Goal: Task Accomplishment & Management: Manage account settings

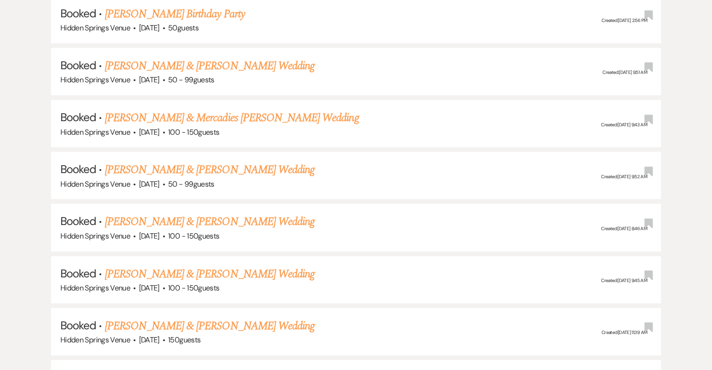
scroll to position [2059, 0]
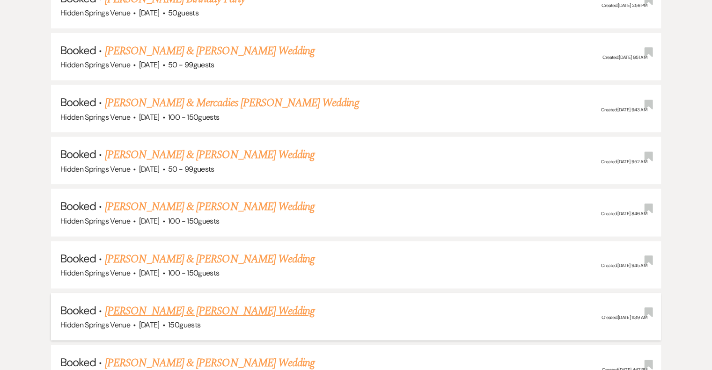
click at [247, 303] on link "[PERSON_NAME] & [PERSON_NAME] Wedding" at bounding box center [210, 311] width 210 height 17
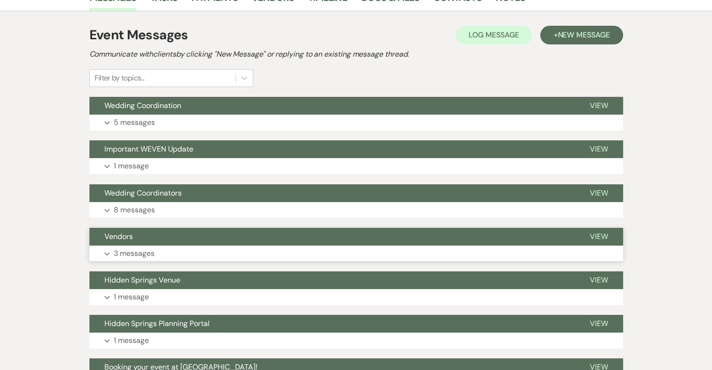
scroll to position [187, 0]
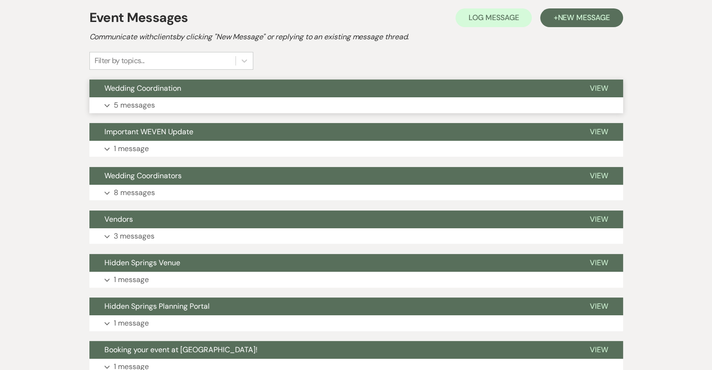
click at [131, 107] on p "5 messages" at bounding box center [134, 105] width 41 height 12
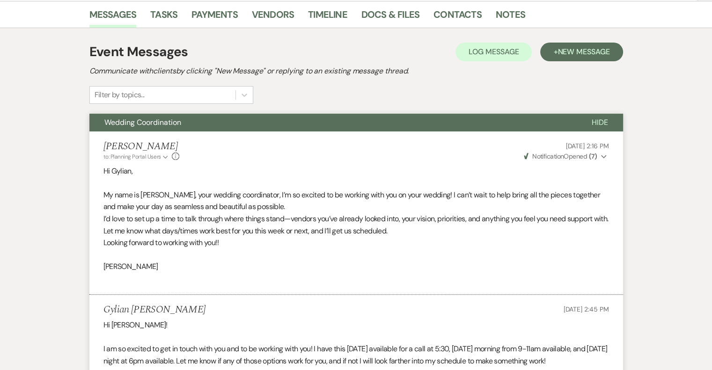
scroll to position [47, 0]
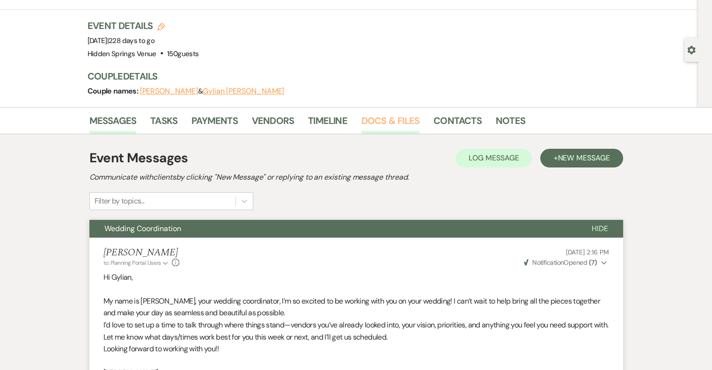
click at [380, 120] on link "Docs & Files" at bounding box center [390, 123] width 58 height 21
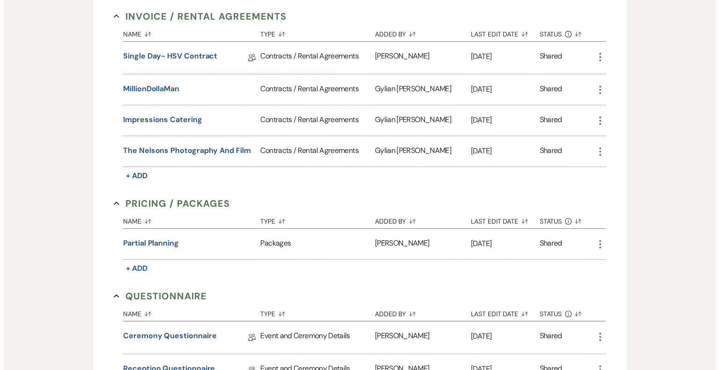
scroll to position [281, 0]
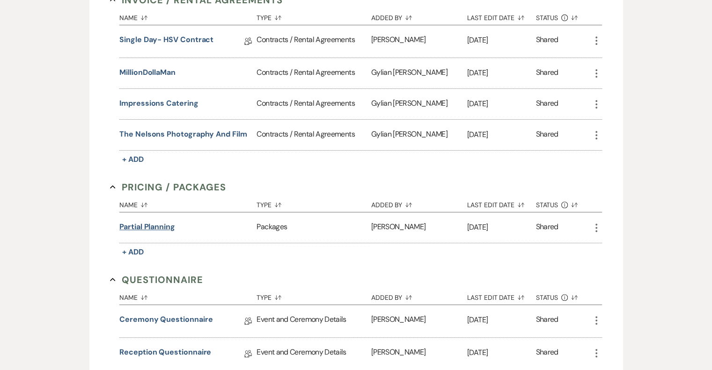
click at [164, 226] on button "Partial Planning" at bounding box center [147, 226] width 56 height 11
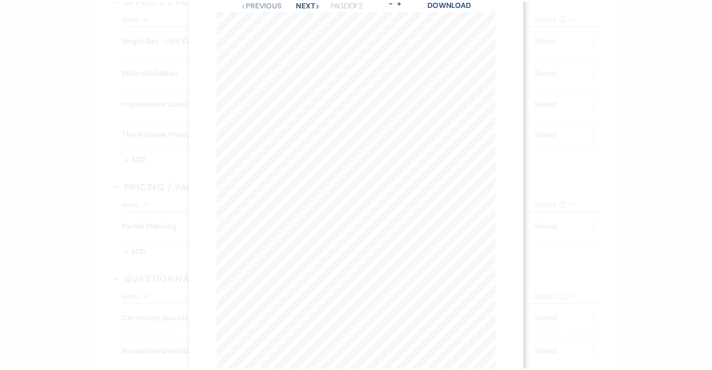
scroll to position [0, 0]
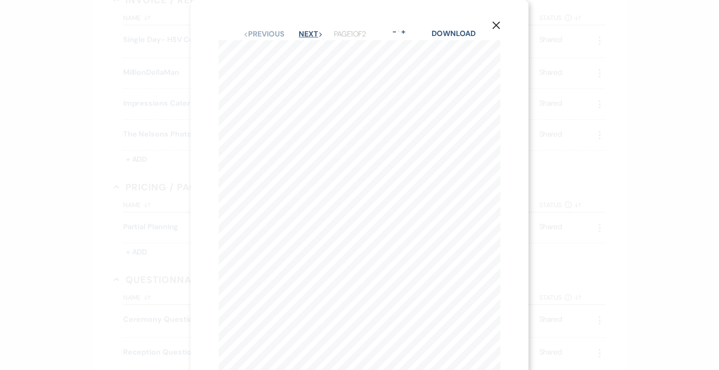
click at [307, 33] on button "Next Next" at bounding box center [311, 33] width 24 height 7
click at [493, 23] on use "button" at bounding box center [495, 25] width 7 height 7
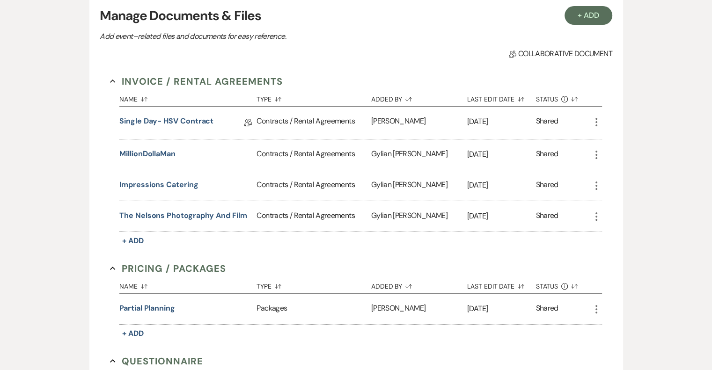
scroll to position [187, 0]
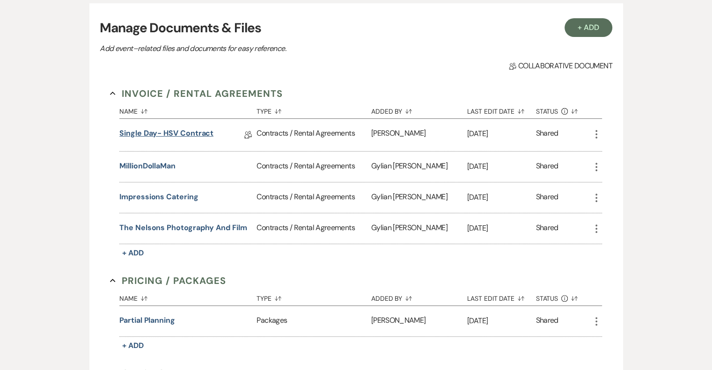
click at [204, 131] on link "Single Day- HSV Contract" at bounding box center [166, 135] width 94 height 15
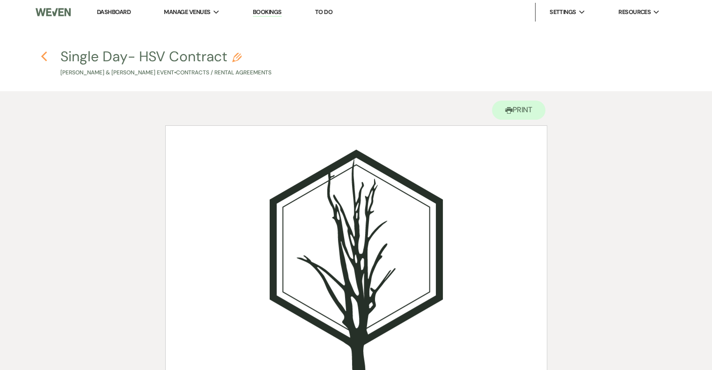
click at [46, 61] on use "button" at bounding box center [44, 56] width 6 height 10
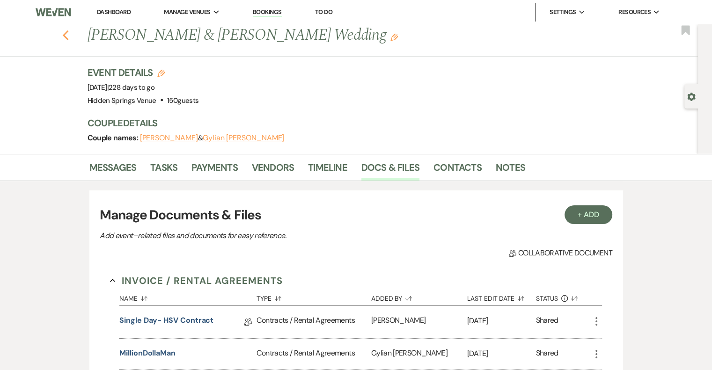
click at [68, 36] on use "button" at bounding box center [65, 35] width 6 height 10
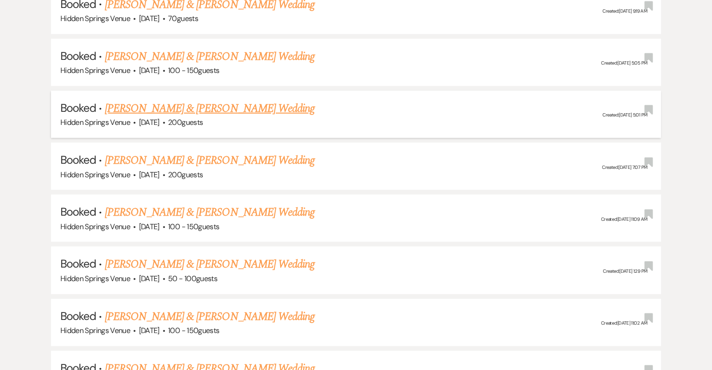
scroll to position [2620, 0]
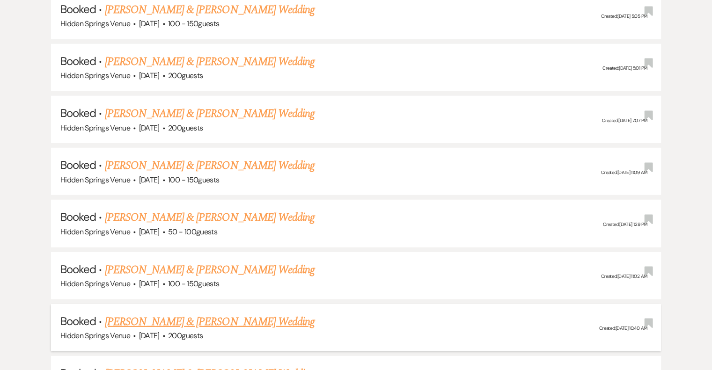
click at [231, 313] on link "[PERSON_NAME] & [PERSON_NAME] Wedding" at bounding box center [210, 321] width 210 height 17
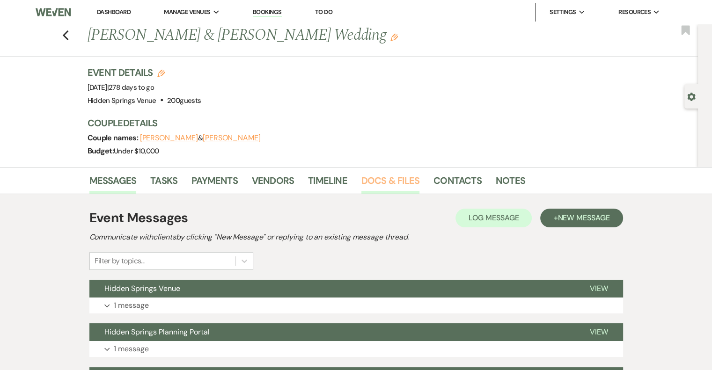
click at [379, 182] on link "Docs & Files" at bounding box center [390, 183] width 58 height 21
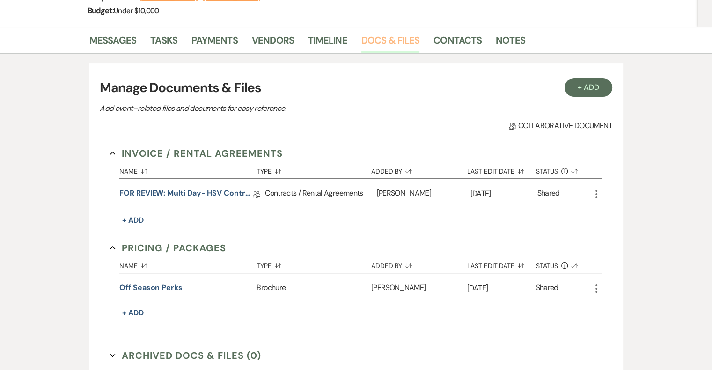
scroll to position [187, 0]
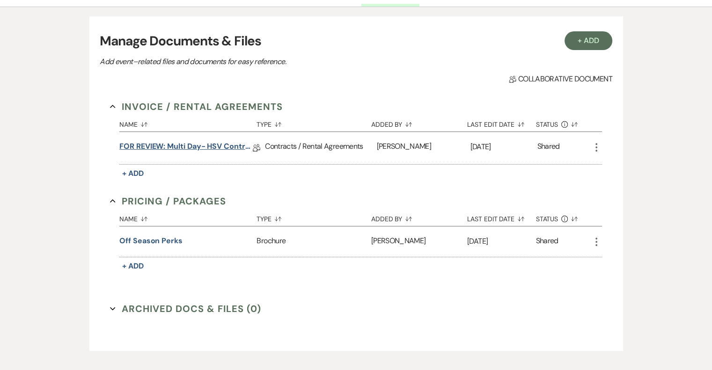
click at [150, 145] on link "FOR REVIEW: Multi Day- HSV Contract" at bounding box center [185, 148] width 133 height 15
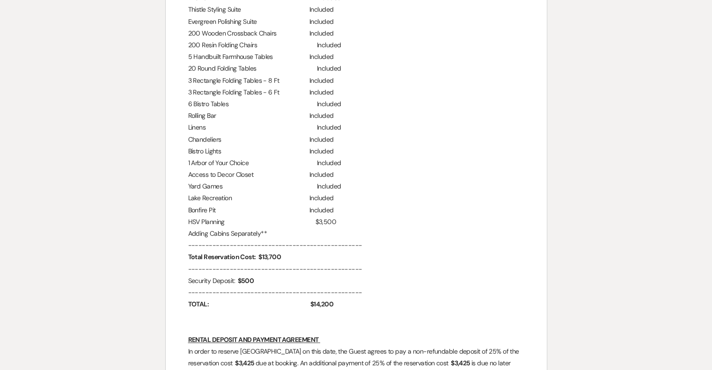
scroll to position [889, 0]
